Goal: Information Seeking & Learning: Learn about a topic

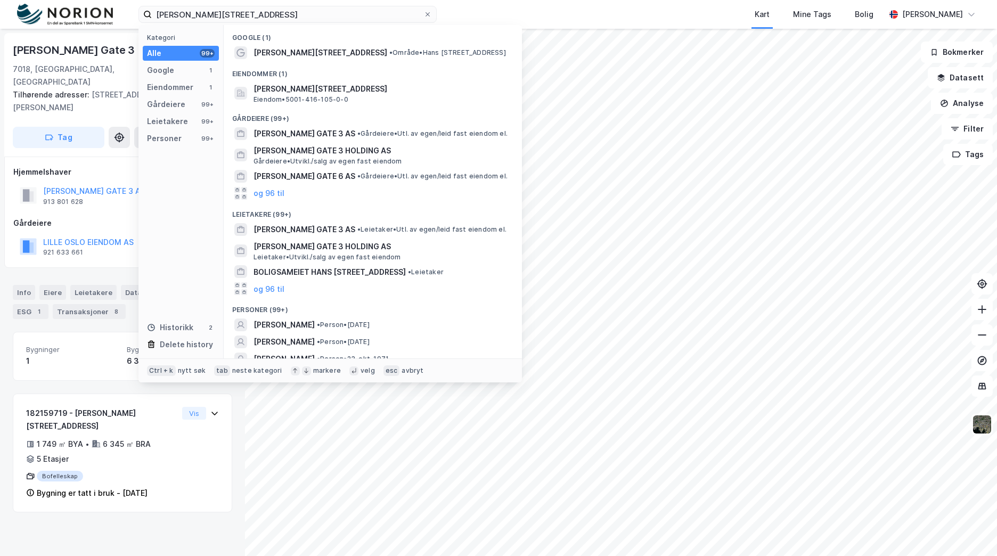
click at [113, 10] on div "[PERSON_NAME] gate 3 Kategori Alle 99+ Google 1 Eiendommer 1 Gårdeiere 99+ Leie…" at bounding box center [498, 14] width 997 height 29
type input "solsiden"
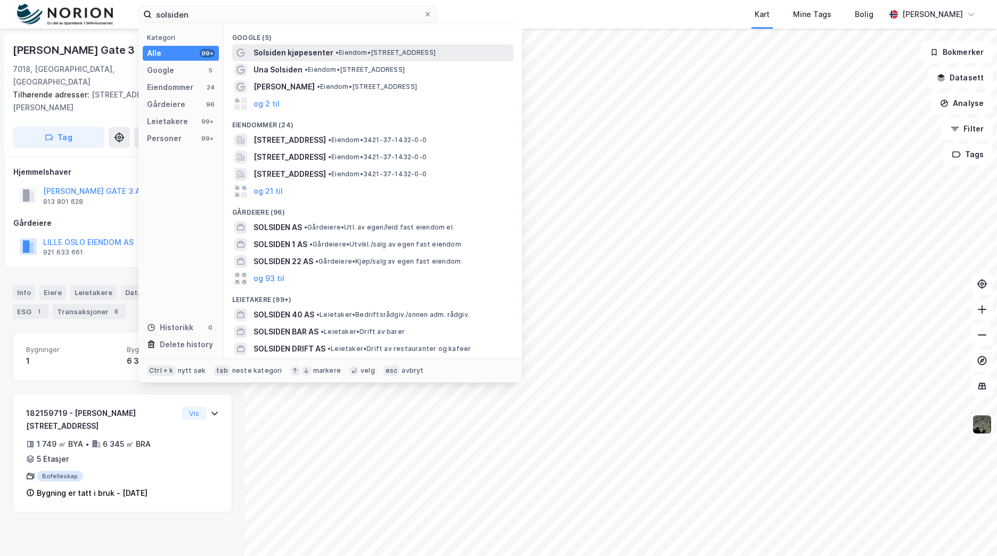
click at [356, 46] on div "Solsiden kjøpesenter • Eiendom • [STREET_ADDRESS]" at bounding box center [383, 52] width 258 height 13
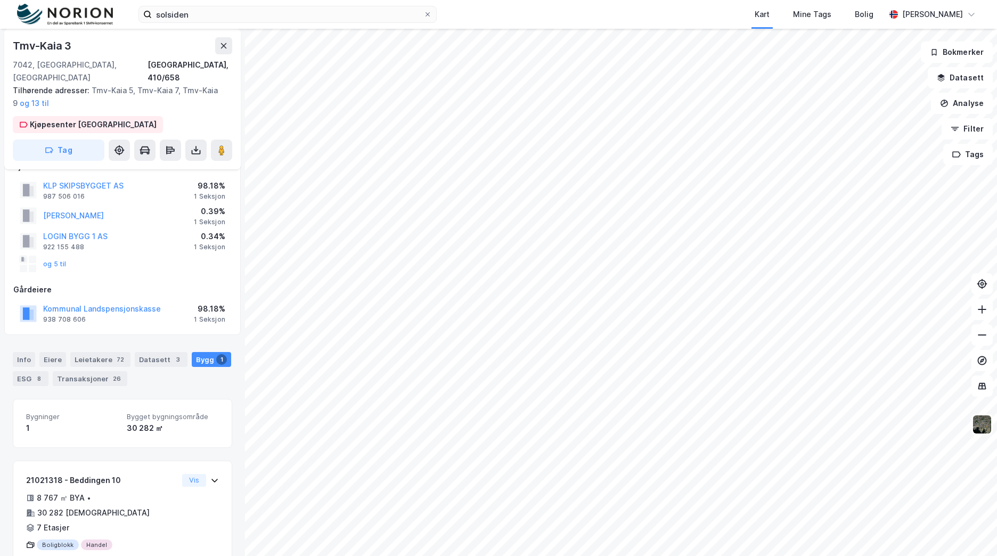
scroll to position [33, 0]
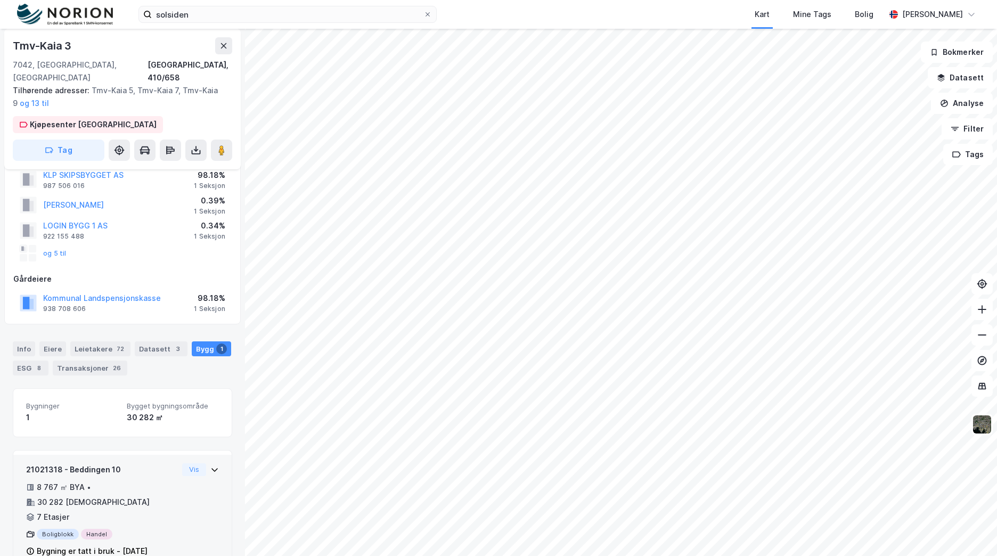
click at [175, 493] on div "21021318 - Beddingen 10 8 767 ㎡ BYA • 30 282 [DEMOGRAPHIC_DATA] • 7 Etasjer Bol…" at bounding box center [122, 515] width 193 height 103
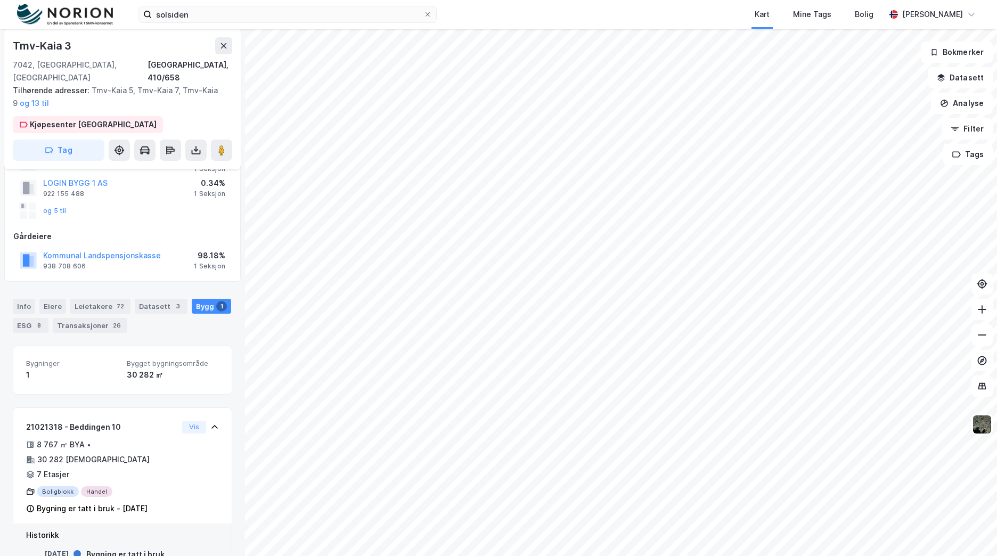
scroll to position [115, 0]
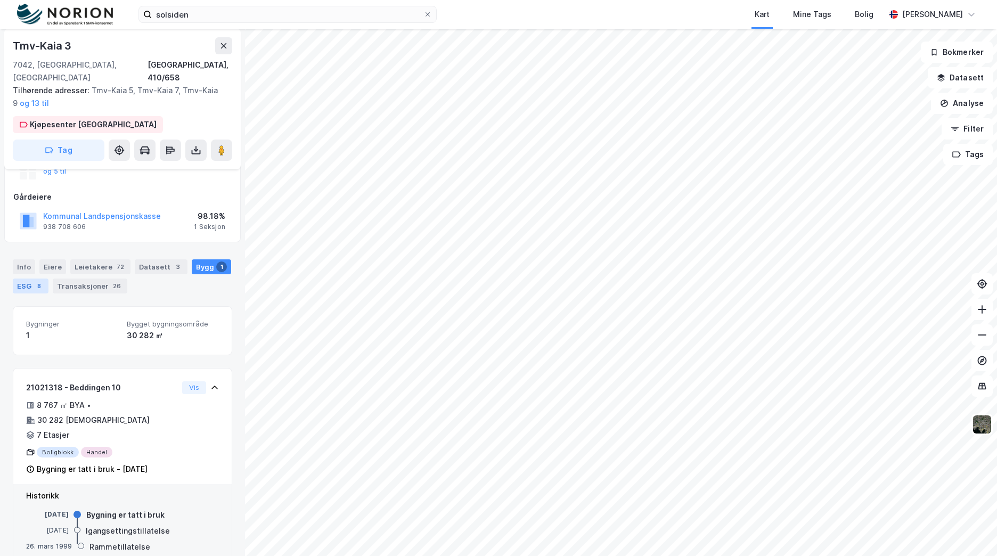
click at [26, 279] on div "ESG 8" at bounding box center [31, 286] width 36 height 15
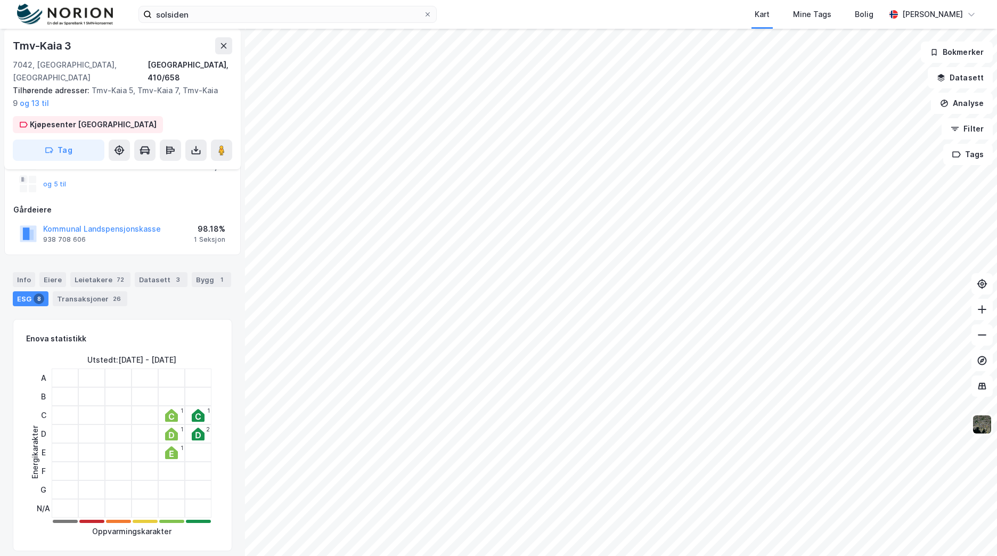
scroll to position [213, 0]
